Goal: Information Seeking & Learning: Find contact information

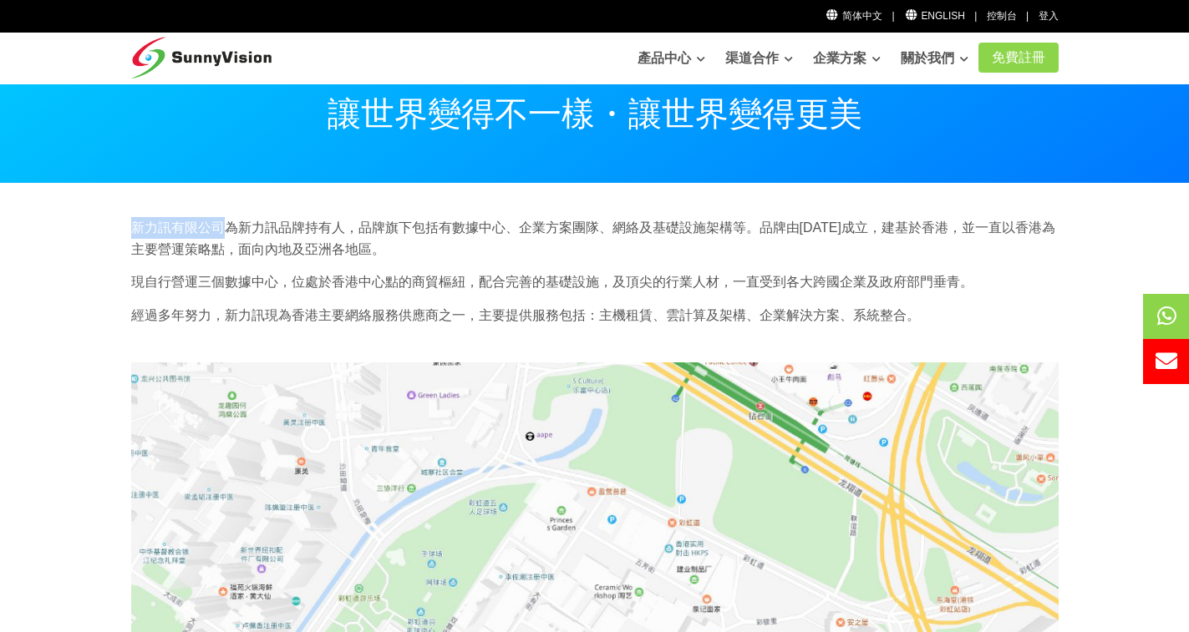
drag, startPoint x: 131, startPoint y: 225, endPoint x: 221, endPoint y: 231, distance: 90.4
click at [221, 231] on p "新力訊有限公司為新力訊品牌持有人，品牌旗下包括有數據中心、企業方案團隊、網絡及基礎設施架構等。品牌由[DATE]成立，建基於香港，並一直以香港為主要營運策略點…" at bounding box center [594, 238] width 927 height 43
copy p "新力訊有限公司"
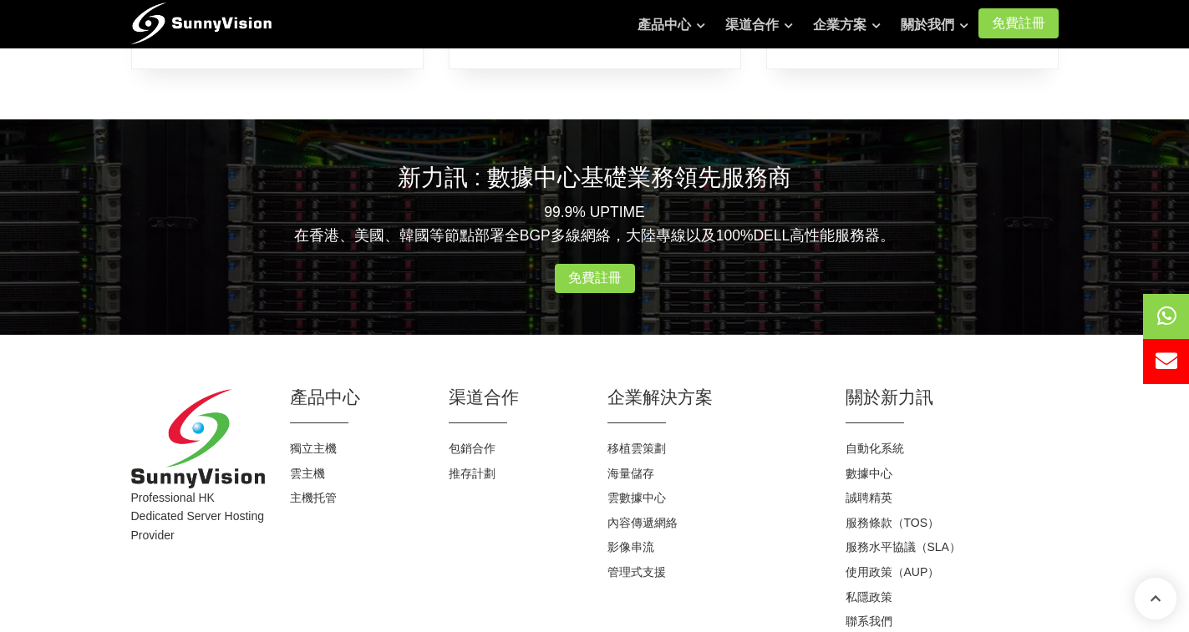
scroll to position [668, 0]
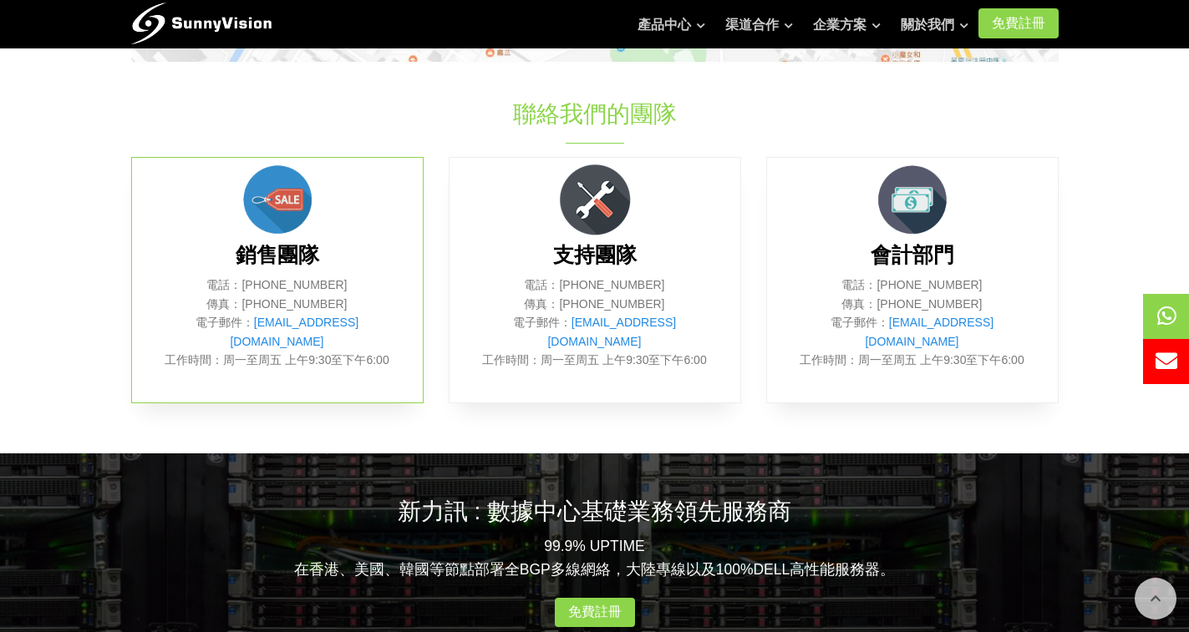
drag, startPoint x: 248, startPoint y: 282, endPoint x: 346, endPoint y: 287, distance: 97.9
click at [346, 287] on p "電話：[PHONE_NUMBER] 傳真：[PHONE_NUMBER] 電子郵件： [EMAIL_ADDRESS][DOMAIN_NAME] 工作時間：周一至…" at bounding box center [277, 323] width 241 height 94
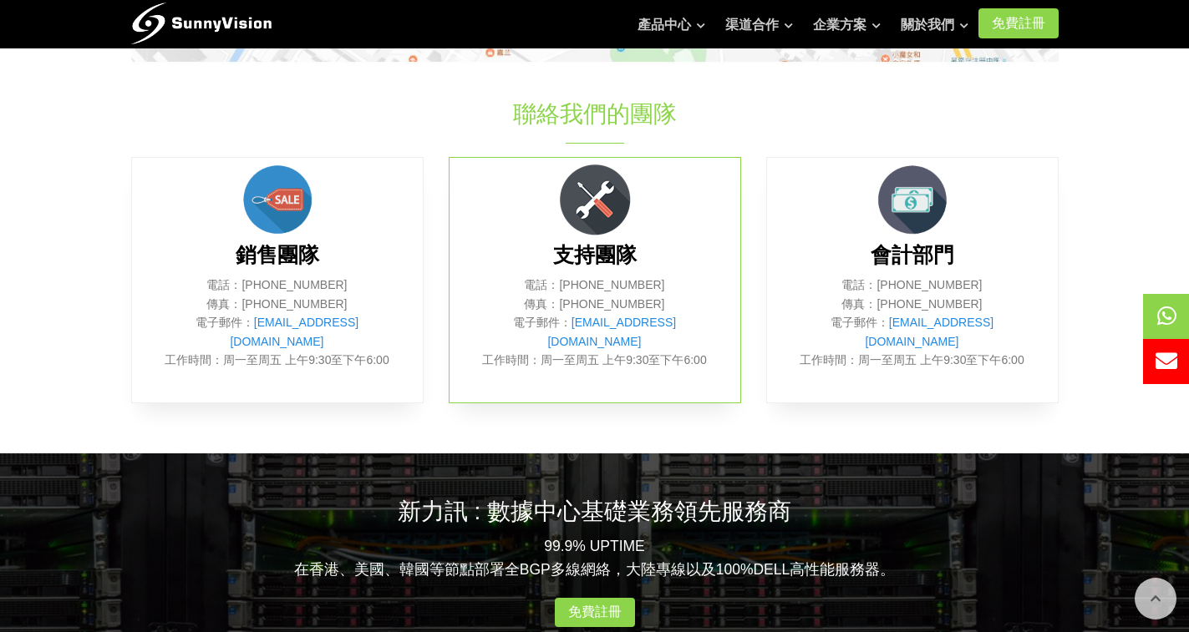
copy p "[PHONE_NUMBER]"
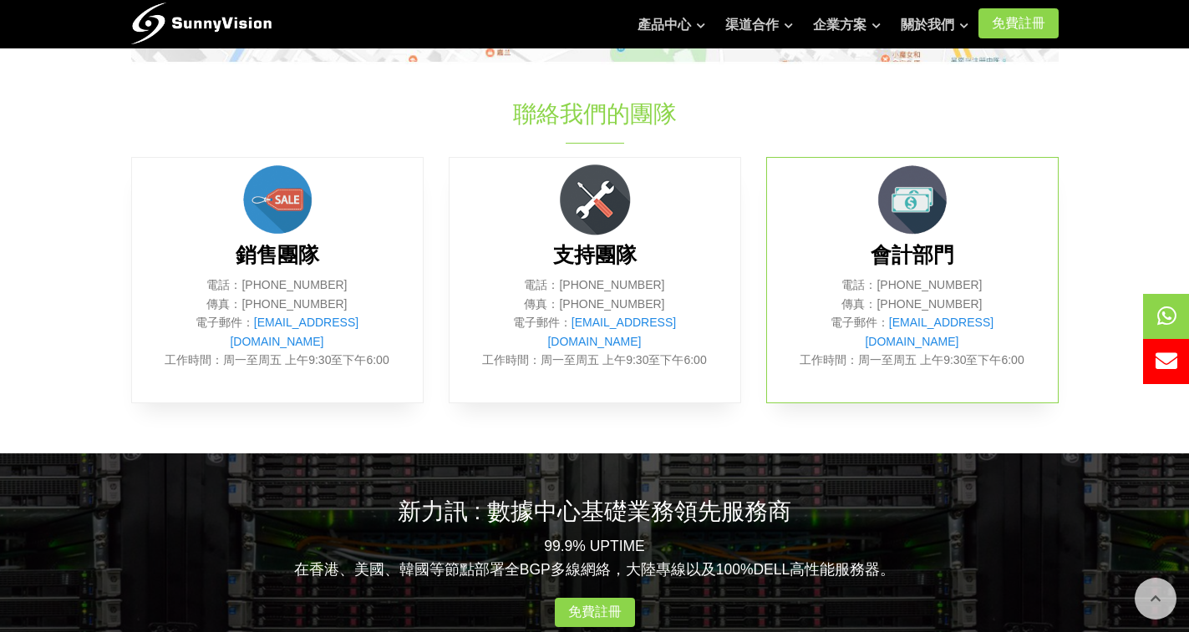
drag, startPoint x: 885, startPoint y: 281, endPoint x: 973, endPoint y: 285, distance: 88.6
click at [973, 285] on p "電話：[PHONE_NUMBER] 傳真：[PHONE_NUMBER] 電子郵件： [EMAIL_ADDRESS][DOMAIN_NAME] 工作時間：周一至…" at bounding box center [912, 323] width 241 height 94
copy p "[PHONE_NUMBER]"
drag, startPoint x: 992, startPoint y: 305, endPoint x: 887, endPoint y: 305, distance: 105.3
click at [887, 305] on p "電話：[PHONE_NUMBER] 傳真：[PHONE_NUMBER] 電子郵件： [EMAIL_ADDRESS][DOMAIN_NAME] 工作時間：周一至…" at bounding box center [912, 323] width 241 height 94
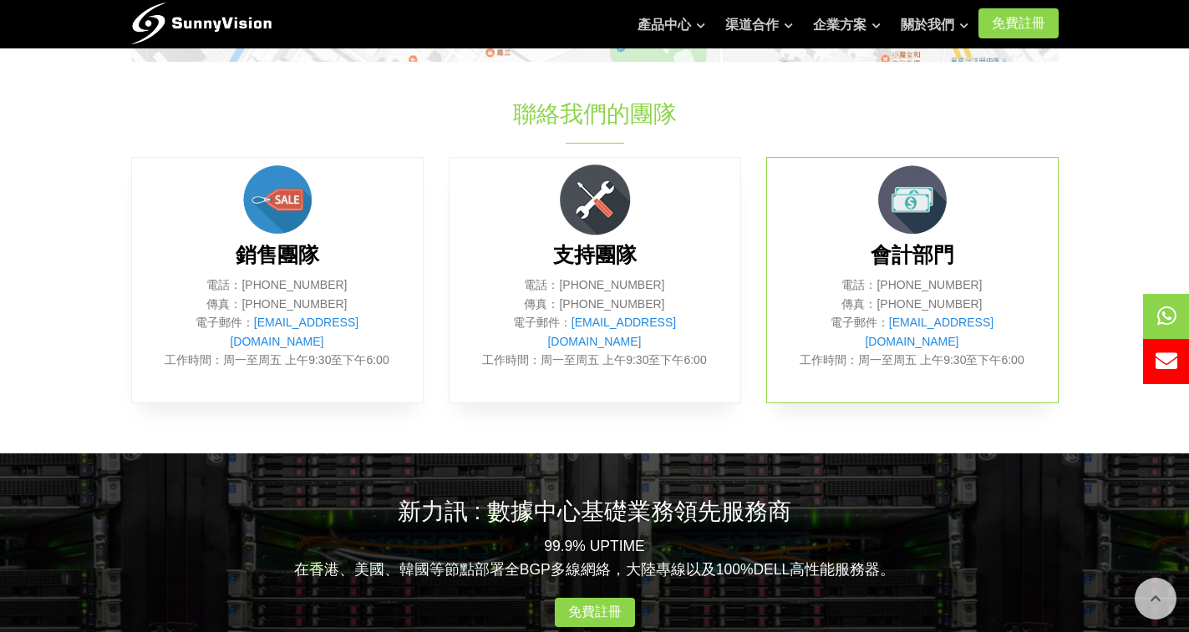
copy p "[PHONE_NUMBER]"
drag, startPoint x: 1022, startPoint y: 320, endPoint x: 877, endPoint y: 322, distance: 144.5
click at [877, 322] on p "電話：[PHONE_NUMBER] 傳真：[PHONE_NUMBER] 電子郵件： [EMAIL_ADDRESS][DOMAIN_NAME] 工作時間：周一至…" at bounding box center [912, 323] width 241 height 94
copy link "[EMAIL_ADDRESS][DOMAIN_NAME]"
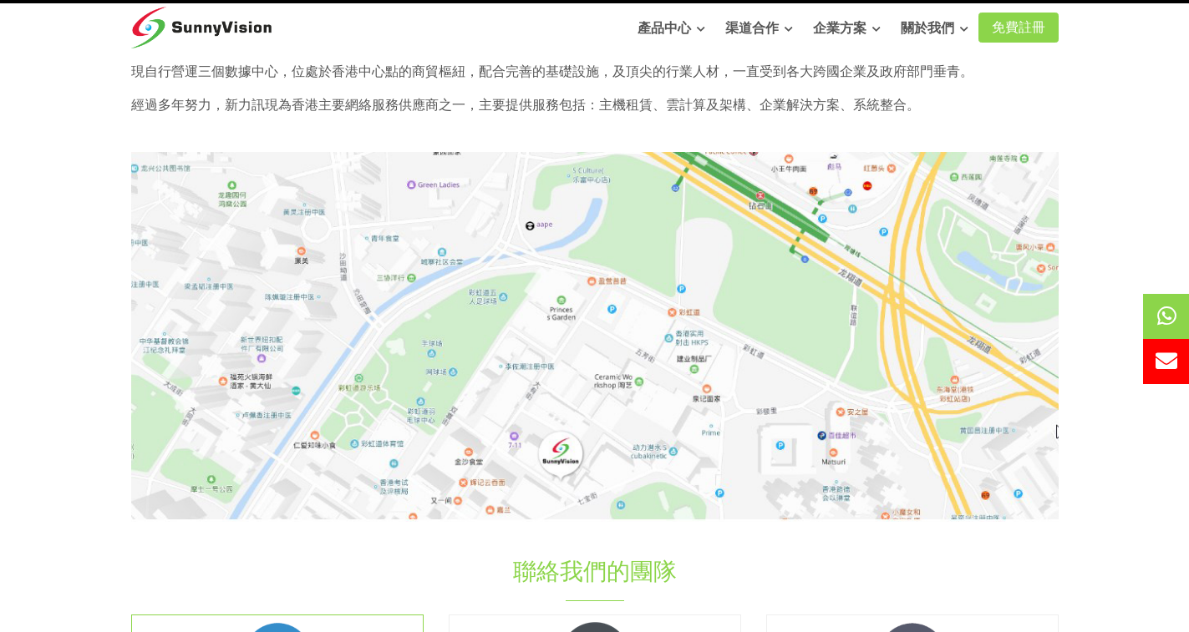
scroll to position [0, 0]
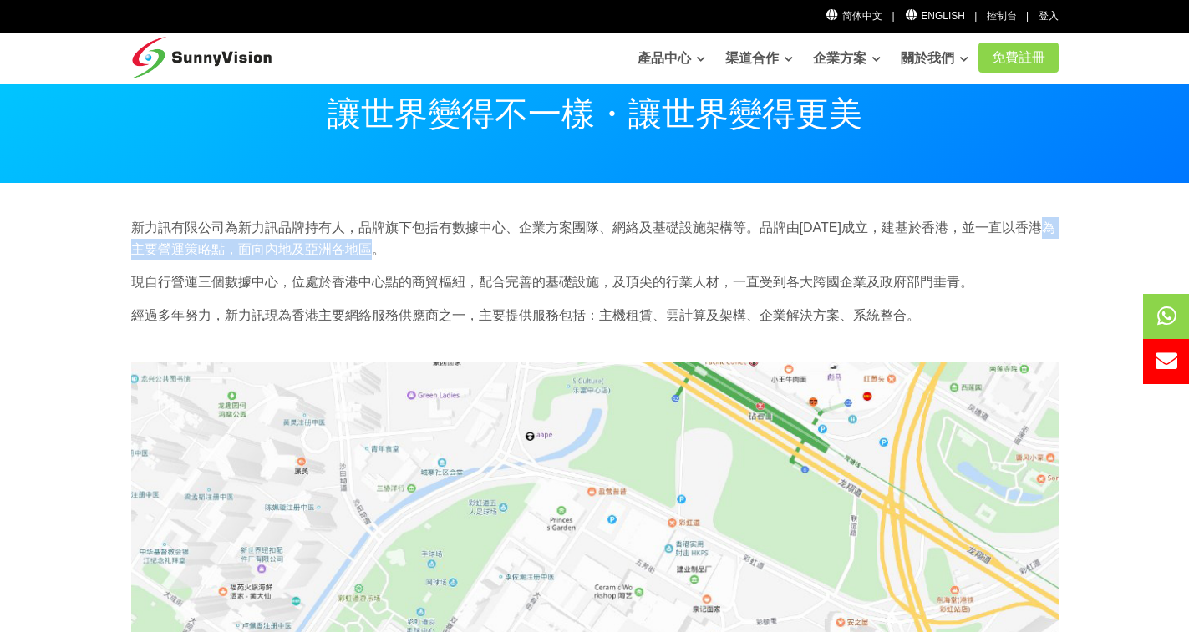
drag, startPoint x: 135, startPoint y: 251, endPoint x: 404, endPoint y: 243, distance: 269.1
click at [404, 243] on p "新力訊有限公司為新力訊品牌持有人，品牌旗下包括有數據中心、企業方案團隊、網絡及基礎設施架構等。品牌由[DATE]成立，建基於香港，並一直以香港為主要營運策略點…" at bounding box center [594, 238] width 927 height 43
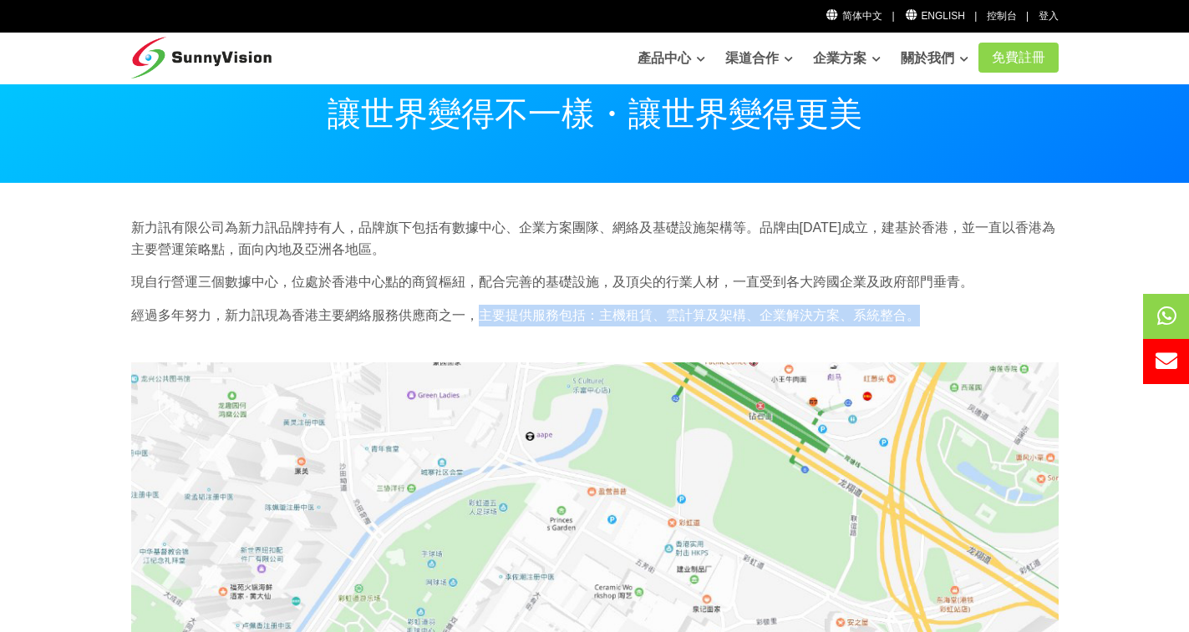
drag, startPoint x: 484, startPoint y: 314, endPoint x: 927, endPoint y: 337, distance: 444.1
click at [927, 337] on div "新力訊有限公司為新力訊品牌持有人，品牌旗下包括有數據中心、企業方案團隊、網絡及基礎設施架構等。品牌由[DATE]成立，建基於香港，並一直以香港為主要營運策略點…" at bounding box center [595, 277] width 952 height 120
copy p "主要提供服務包括：主機租賃、雲計算及架構、企業解決方案、系統整合。"
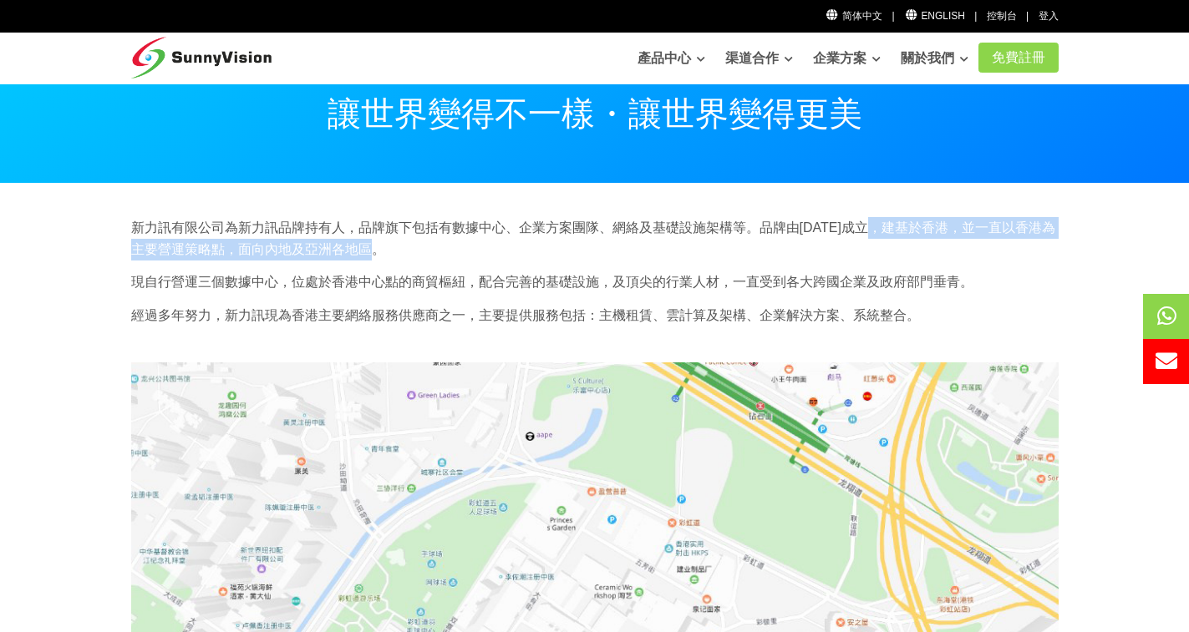
drag, startPoint x: 880, startPoint y: 231, endPoint x: 388, endPoint y: 250, distance: 492.4
click at [388, 250] on p "新力訊有限公司為新力訊品牌持有人，品牌旗下包括有數據中心、企業方案團隊、網絡及基礎設施架構等。品牌由[DATE]成立，建基於香港，並一直以香港為主要營運策略點…" at bounding box center [594, 238] width 927 height 43
copy p "建基於香港，並一直以香港為主要營運策略點，面向內地及亞洲各地區。"
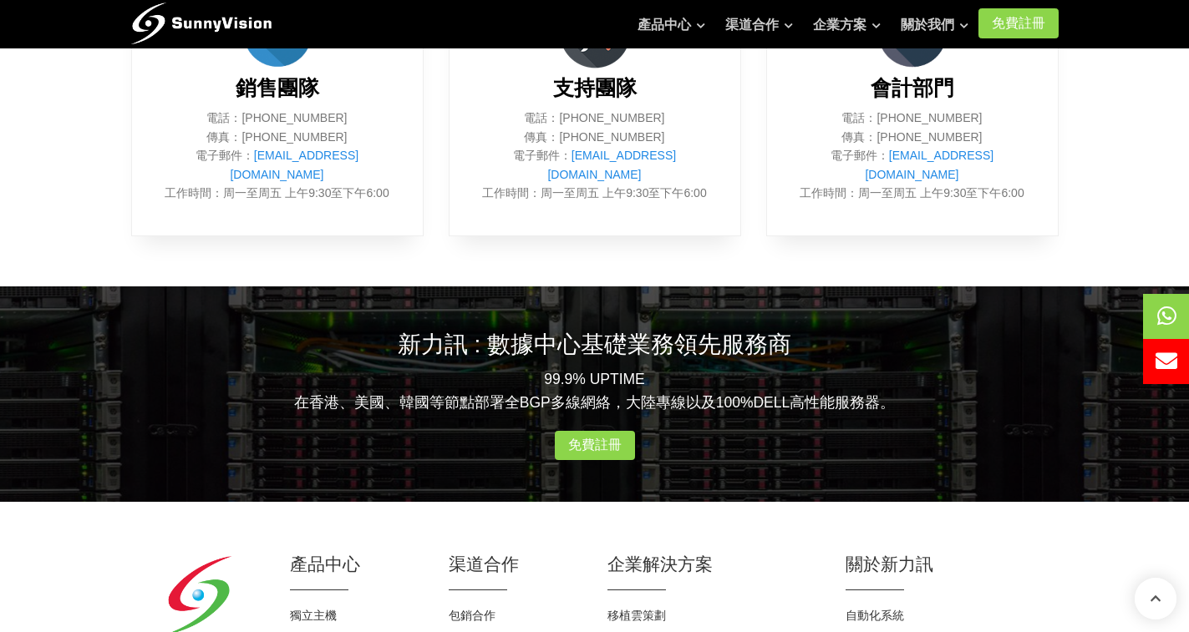
scroll to position [1088, 0]
